Goal: Navigation & Orientation: Find specific page/section

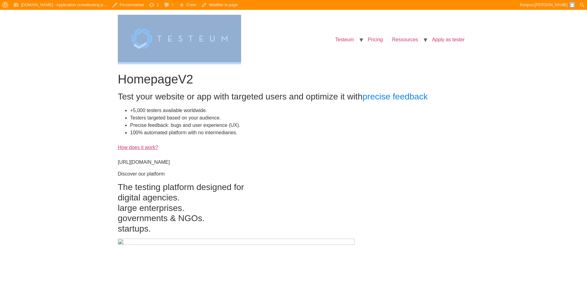
drag, startPoint x: 111, startPoint y: 26, endPoint x: 250, endPoint y: 37, distance: 139.2
click at [277, 37] on nav "Testeum How it works? About us Pricing Ressources Blog Business cases Apply as …" at bounding box center [355, 40] width 228 height 50
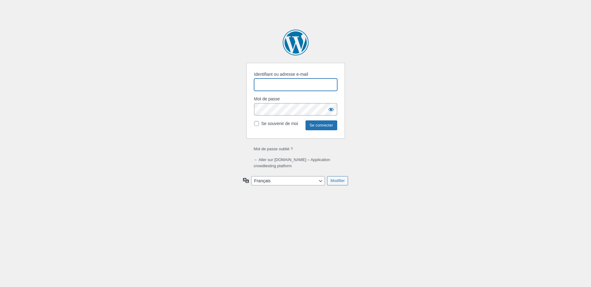
type input "lorenzo@tealforge.com"
click at [315, 126] on input "Se connecter" at bounding box center [322, 126] width 32 height 10
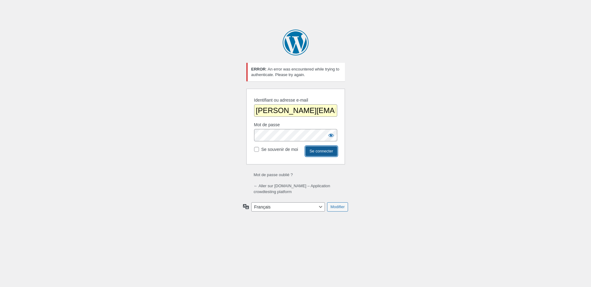
click at [320, 150] on input "Se connecter" at bounding box center [322, 151] width 32 height 10
click at [364, 99] on body "Se connecter Propulsé par WordPress ERROR : An error was encountered while tryi…" at bounding box center [295, 143] width 591 height 287
click at [307, 112] on input "[PERSON_NAME][EMAIL_ADDRESS][DOMAIN_NAME]" at bounding box center [295, 110] width 83 height 12
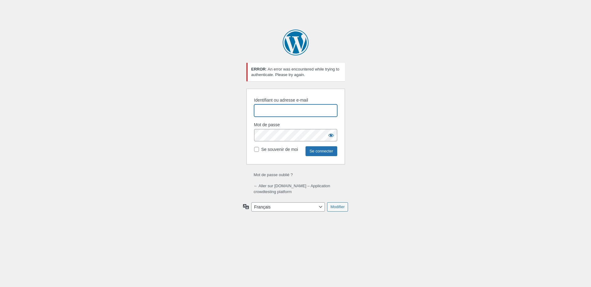
click at [262, 110] on input "Identifiant ou adresse e-mail" at bounding box center [295, 110] width 83 height 12
type input "[PERSON_NAME][EMAIL_ADDRESS][DOMAIN_NAME]"
click at [317, 150] on input "Se connecter" at bounding box center [322, 151] width 32 height 10
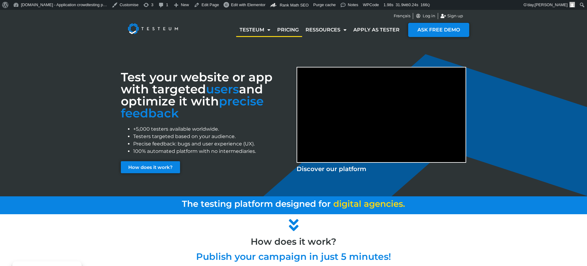
click at [289, 30] on link "Pricing" at bounding box center [288, 30] width 28 height 14
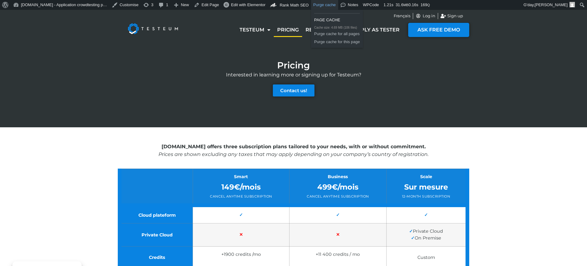
click at [329, 6] on link "Purge cache" at bounding box center [324, 5] width 27 height 10
click at [350, 43] on link "Purge cache for this page" at bounding box center [337, 42] width 52 height 8
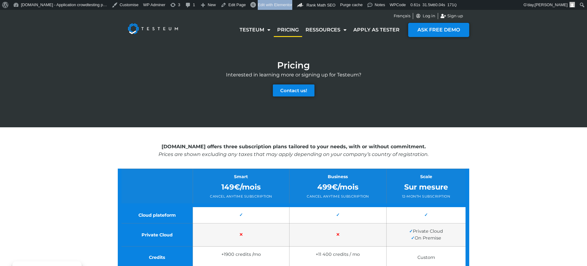
click at [288, 31] on link "Pricing" at bounding box center [288, 30] width 28 height 14
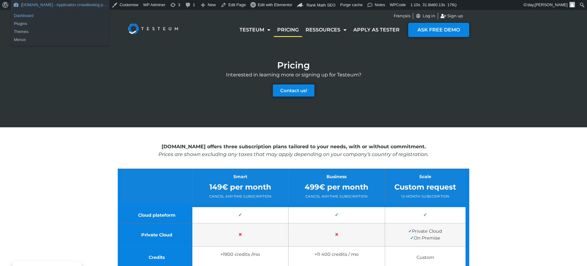
click at [34, 14] on link "Dashboard" at bounding box center [60, 16] width 99 height 8
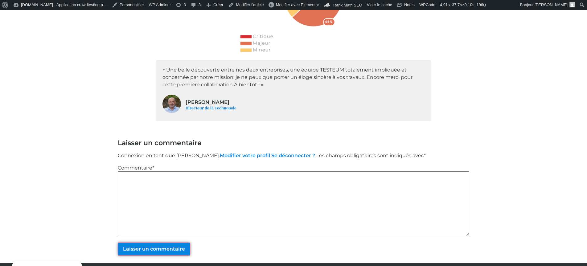
scroll to position [1069, 0]
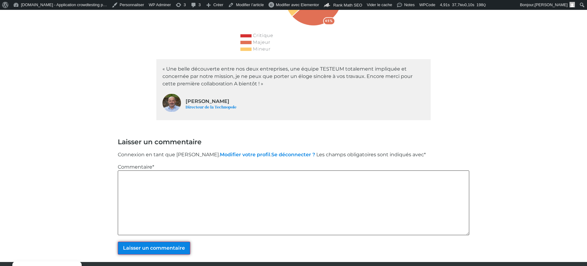
click at [211, 170] on textarea "Commentaire *" at bounding box center [293, 202] width 351 height 65
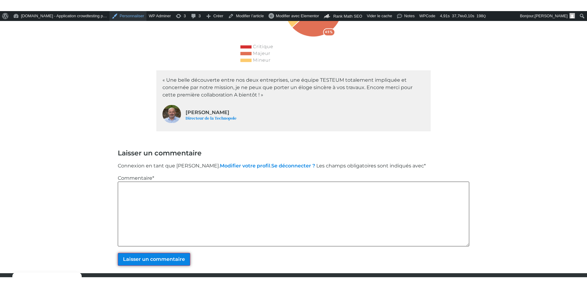
scroll to position [1048, 0]
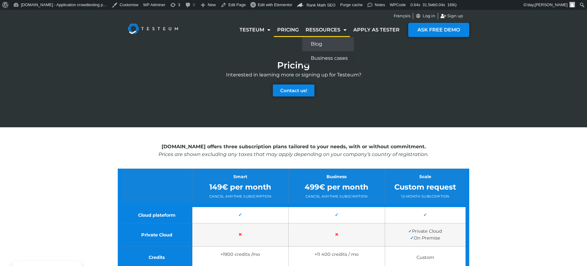
click at [325, 43] on link "Blog" at bounding box center [328, 44] width 52 height 14
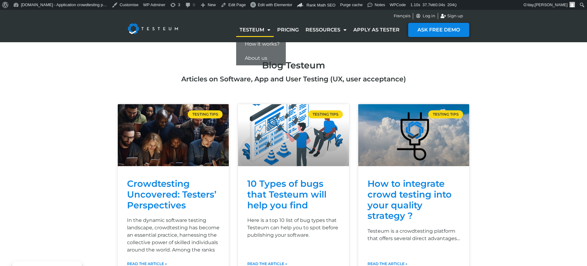
click at [174, 31] on img at bounding box center [153, 28] width 64 height 25
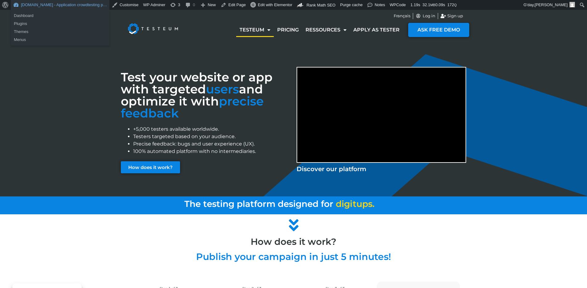
click at [31, 4] on link "[DOMAIN_NAME] - Application crowdtesting p…" at bounding box center [60, 5] width 99 height 10
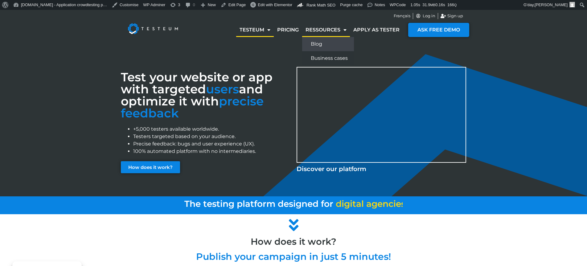
click at [329, 45] on link "Blog" at bounding box center [328, 44] width 52 height 14
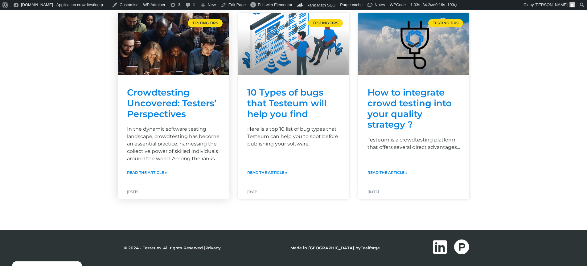
click at [167, 100] on link "Crowdtesting Uncovered: Testers’ Perspectives" at bounding box center [171, 103] width 89 height 32
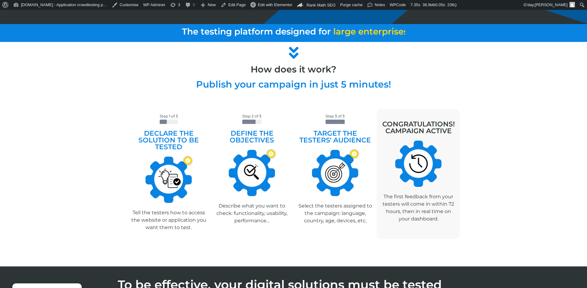
scroll to position [177, 0]
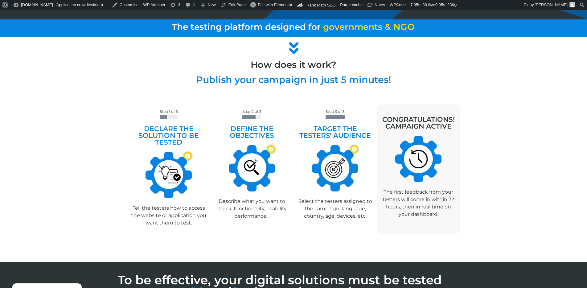
click at [164, 144] on h2 "Declare the solution to be tested" at bounding box center [168, 135] width 77 height 20
click at [174, 170] on img at bounding box center [168, 175] width 46 height 46
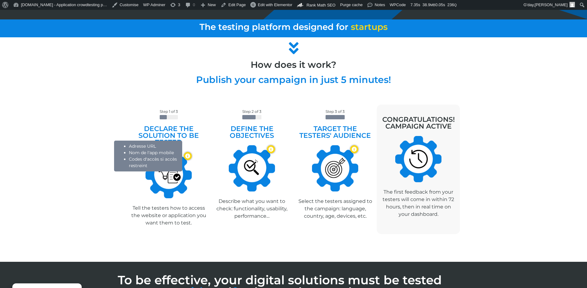
click at [187, 154] on icon at bounding box center [187, 155] width 5 height 5
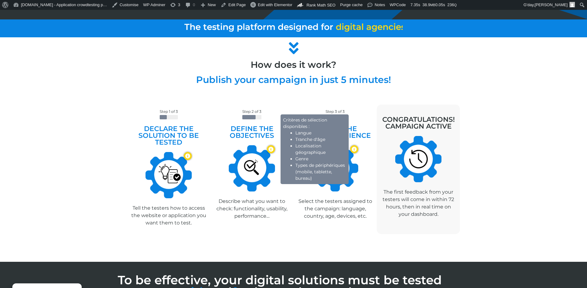
click at [473, 156] on div "Step 1 of 3 Declare the solution to be tested Adresse URL Nom de l'app mobile C…" at bounding box center [293, 175] width 587 height 174
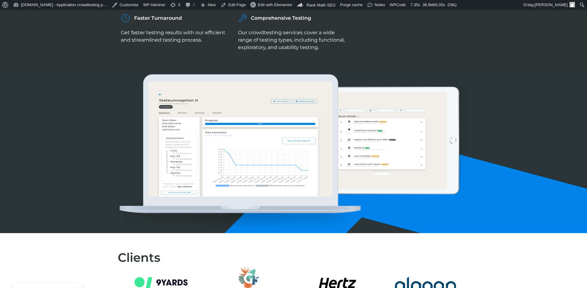
scroll to position [0, 0]
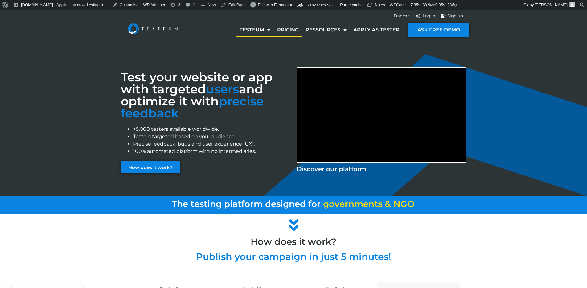
click at [289, 26] on link "Pricing" at bounding box center [288, 30] width 28 height 14
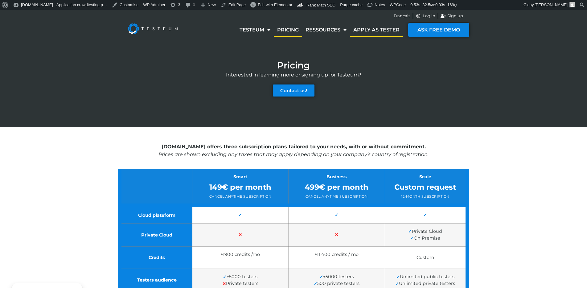
click at [377, 30] on link "Apply as tester" at bounding box center [376, 30] width 53 height 14
click at [403, 16] on span "Français" at bounding box center [402, 16] width 17 height 6
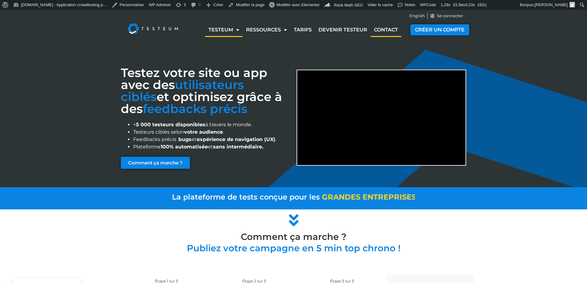
click at [384, 30] on link "Contact" at bounding box center [385, 30] width 31 height 14
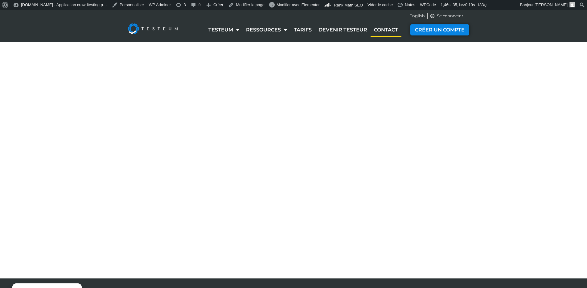
select select "NC"
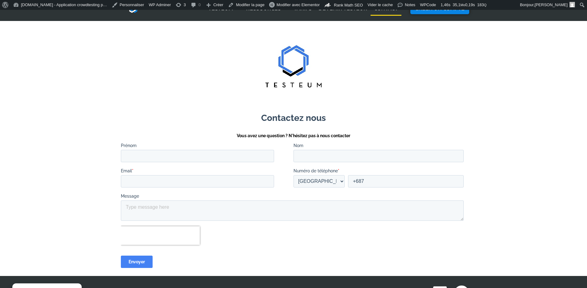
scroll to position [45, 0]
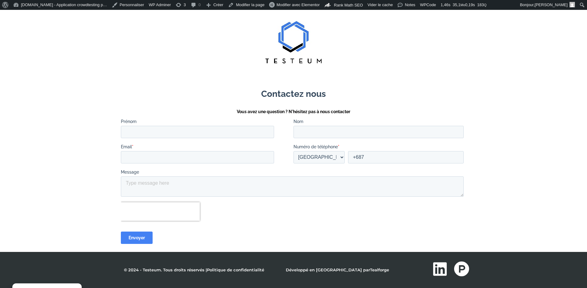
click at [207, 209] on div at bounding box center [293, 211] width 345 height 18
click at [219, 212] on div at bounding box center [293, 211] width 345 height 18
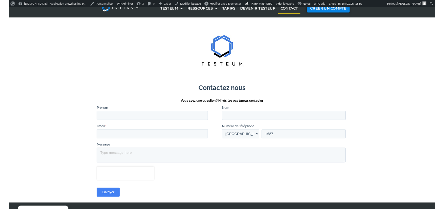
scroll to position [0, 0]
